Goal: Information Seeking & Learning: Learn about a topic

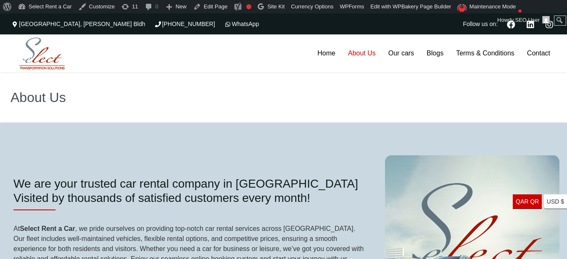
click at [47, 112] on div "About Us" at bounding box center [283, 97] width 567 height 50
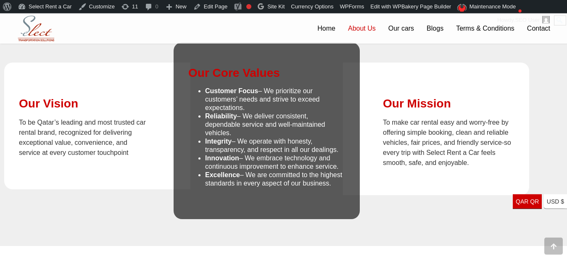
scroll to position [723, 0]
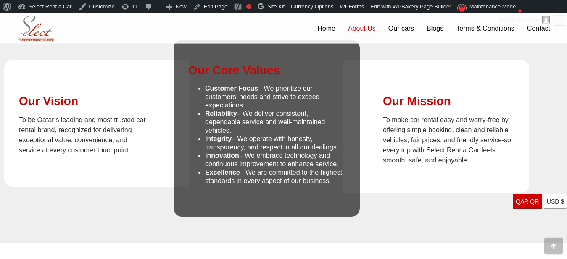
click at [341, 152] on li "Innovation – We embrace technology and continuous improvement to enhance servic…" at bounding box center [275, 160] width 140 height 17
click at [341, 169] on li "Excellence – We are committed to the highest standards in every aspect of our b…" at bounding box center [275, 177] width 140 height 17
click at [351, 204] on div "Our Vision To be Qatar’s leading and most trusted car rental brand, recognized …" at bounding box center [283, 118] width 567 height 252
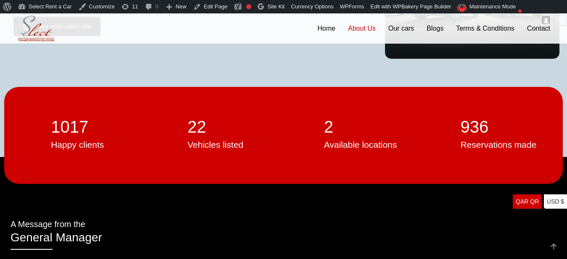
scroll to position [0, 0]
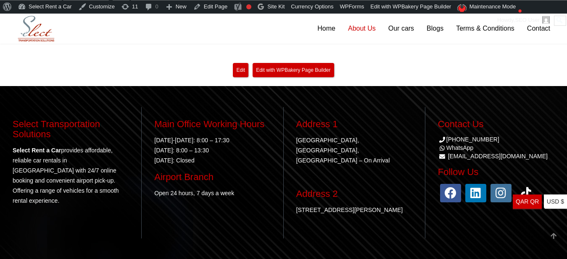
scroll to position [1181, 0]
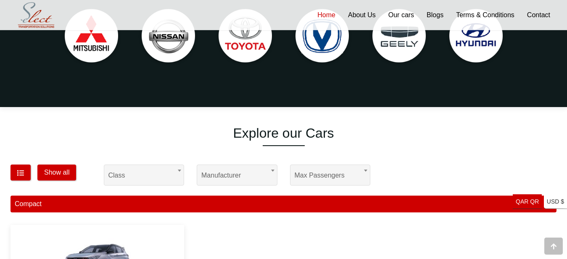
scroll to position [422, 0]
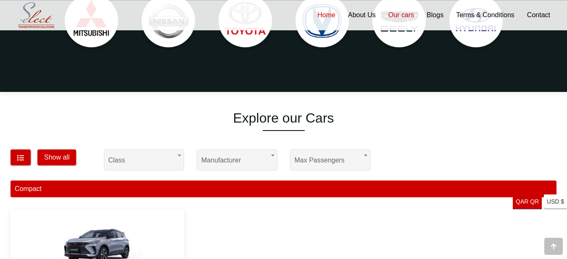
click at [392, 13] on link "Our cars" at bounding box center [401, 15] width 38 height 30
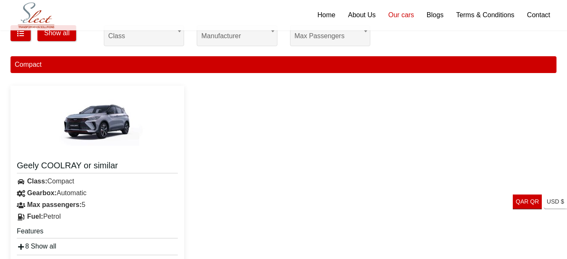
scroll to position [49, 0]
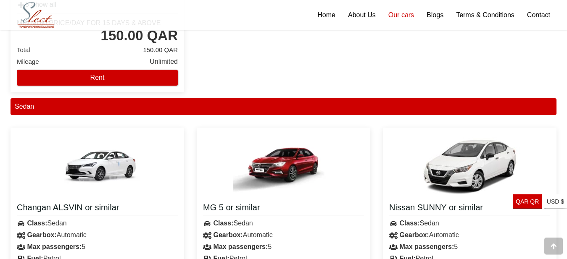
click at [345, 121] on div "Sedan" at bounding box center [283, 109] width 559 height 23
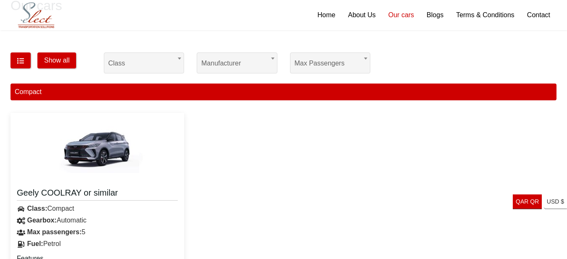
scroll to position [77, 0]
